Goal: Task Accomplishment & Management: Manage account settings

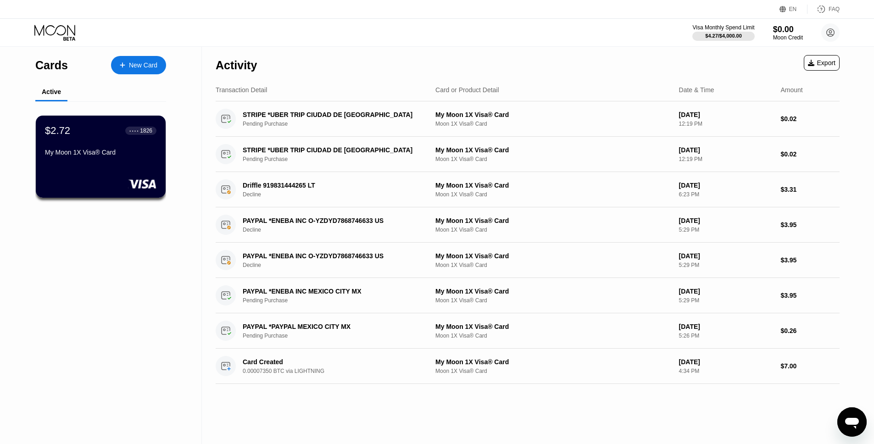
click at [217, 42] on div "Visa Monthly Spend Limit $4.27 / $4,000.00 $0.00 Moon Credit Felix Guzman versa…" at bounding box center [437, 33] width 874 height 28
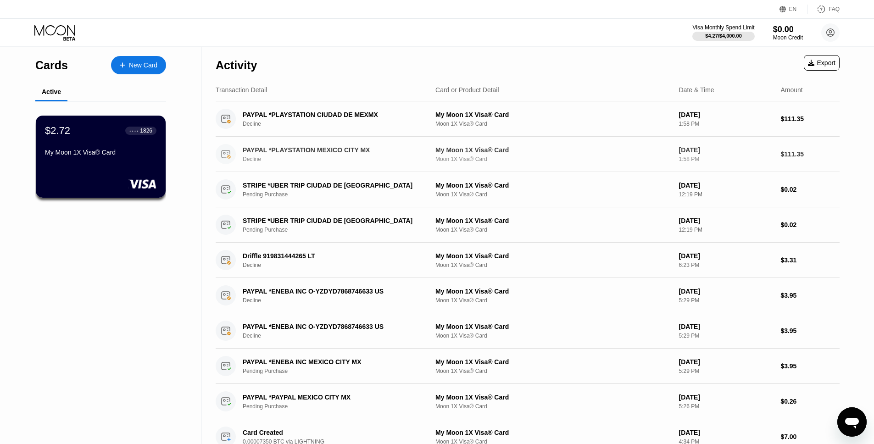
click at [225, 89] on div "Transaction Detail" at bounding box center [241, 89] width 51 height 7
